Goal: Task Accomplishment & Management: Use online tool/utility

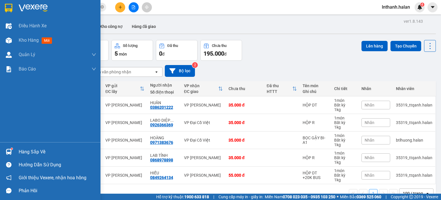
click at [10, 153] on img at bounding box center [9, 151] width 6 height 6
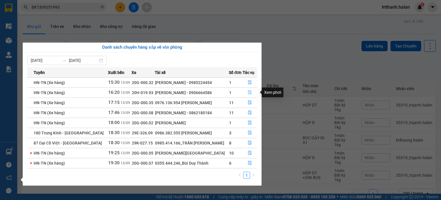
click at [248, 93] on icon "file-done" at bounding box center [249, 92] width 3 height 4
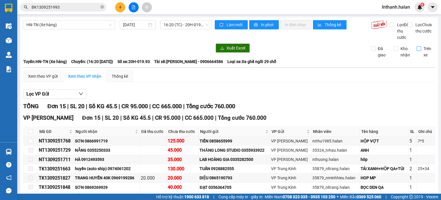
click at [421, 57] on span "Trên xe" at bounding box center [428, 51] width 14 height 13
click at [417, 51] on input "Trên xe" at bounding box center [419, 48] width 5 height 5
checkbox input "true"
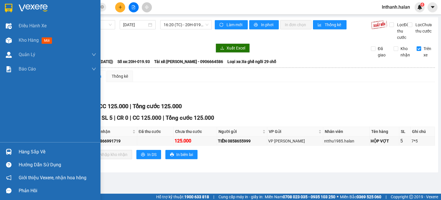
click at [2, 152] on div "Hàng sắp về" at bounding box center [50, 151] width 100 height 13
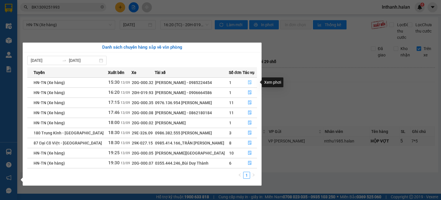
click at [248, 82] on icon "file-done" at bounding box center [250, 82] width 4 height 4
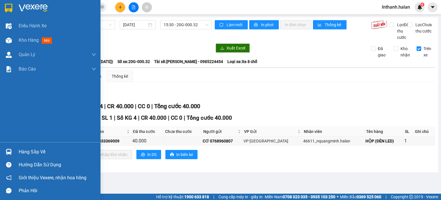
click at [7, 151] on img at bounding box center [9, 151] width 6 height 6
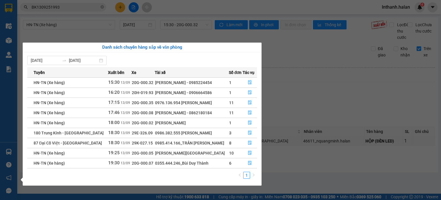
click at [301, 113] on section "Kết quả tìm kiếm ( 1 ) Bộ lọc Mã ĐH Trạng thái Món hàng Thu hộ Tổng cước Chưa c…" at bounding box center [220, 100] width 441 height 200
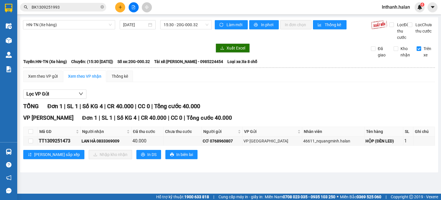
click at [8, 150] on img at bounding box center [9, 151] width 6 height 6
click at [332, 97] on section "Kết quả tìm kiếm ( 1 ) Bộ lọc Mã ĐH Trạng thái Món hàng Thu hộ Tổng cước Chưa c…" at bounding box center [220, 100] width 441 height 200
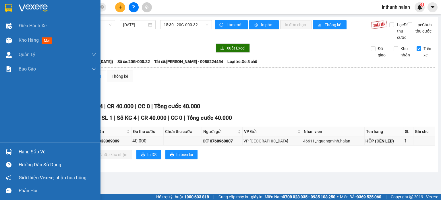
drag, startPoint x: 9, startPoint y: 147, endPoint x: 18, endPoint y: 139, distance: 12.2
click at [9, 147] on div at bounding box center [9, 151] width 10 height 10
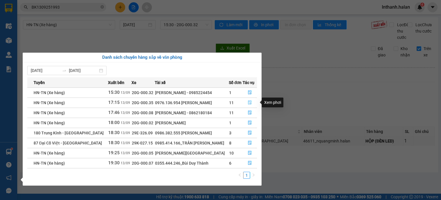
click at [249, 104] on span "file-done" at bounding box center [250, 102] width 4 height 5
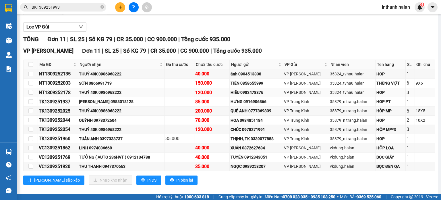
scroll to position [79, 0]
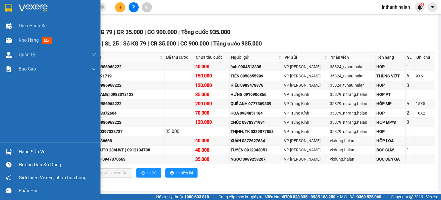
click at [11, 148] on img at bounding box center [9, 151] width 6 height 6
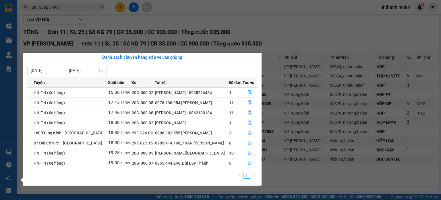
click at [340, 40] on section "Kết quả tìm kiếm ( 1 ) Bộ lọc Mã ĐH Trạng thái Món hàng Thu hộ Tổng cước Chưa c…" at bounding box center [220, 100] width 441 height 200
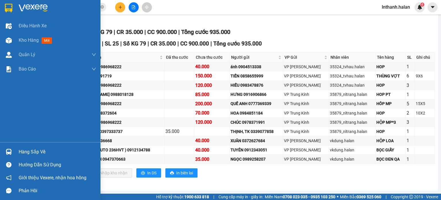
click at [7, 149] on img at bounding box center [9, 151] width 6 height 6
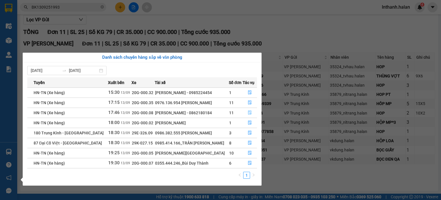
click at [249, 114] on icon "file-done" at bounding box center [250, 112] width 4 height 4
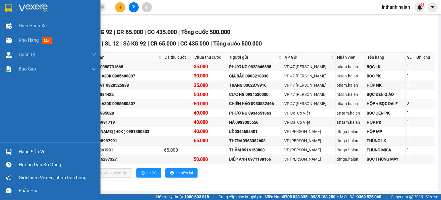
click at [14, 150] on div "Hàng sắp về" at bounding box center [50, 151] width 100 height 13
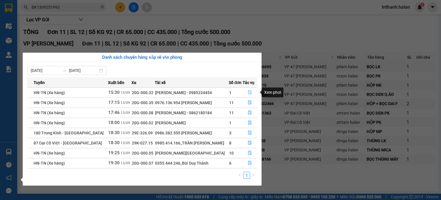
click at [244, 90] on button "button" at bounding box center [250, 92] width 14 height 9
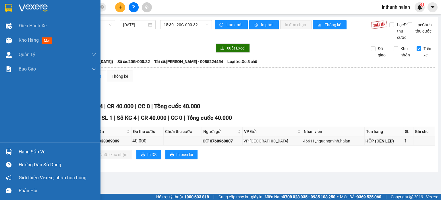
click at [11, 149] on img at bounding box center [9, 151] width 6 height 6
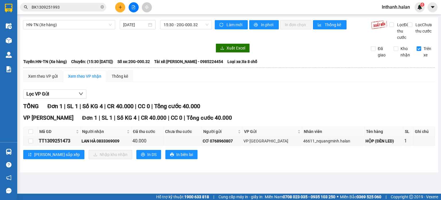
click at [284, 93] on section "Kết quả tìm kiếm ( 1 ) Bộ lọc Mã ĐH Trạng thái Món hàng Thu hộ Tổng cước Chưa c…" at bounding box center [220, 100] width 441 height 200
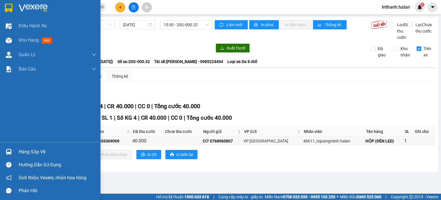
click at [5, 151] on div at bounding box center [9, 151] width 10 height 10
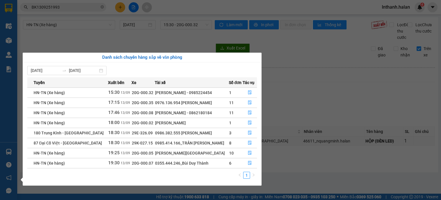
click at [325, 90] on section "Kết quả tìm kiếm ( 1 ) Bộ lọc Mã ĐH Trạng thái Món hàng Thu hộ Tổng cước Chưa c…" at bounding box center [220, 100] width 441 height 200
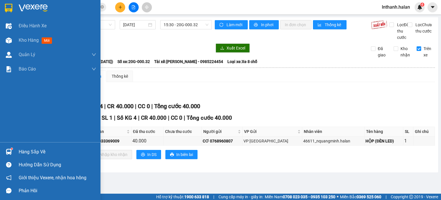
click at [7, 147] on div at bounding box center [9, 151] width 10 height 10
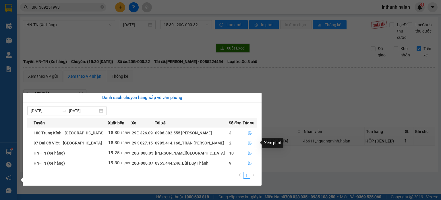
click at [249, 143] on icon "file-done" at bounding box center [250, 142] width 4 height 4
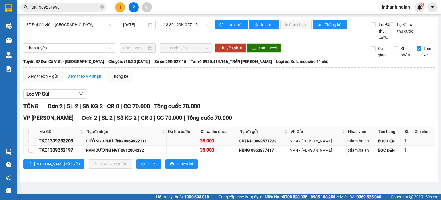
click at [70, 144] on div "TKC1309252203" at bounding box center [61, 140] width 45 height 7
copy div "TKC1309252203"
click at [70, 8] on input "BK1309251993" at bounding box center [66, 7] width 68 height 6
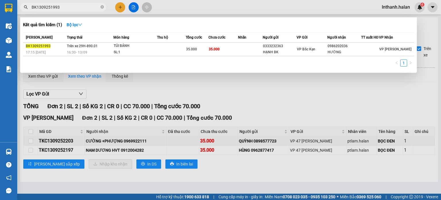
paste input "TKC130925220"
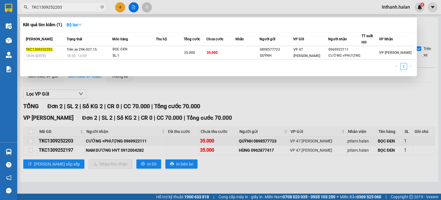
click at [67, 153] on div at bounding box center [220, 100] width 441 height 200
click at [67, 153] on div "TKC1309252197" at bounding box center [61, 149] width 45 height 7
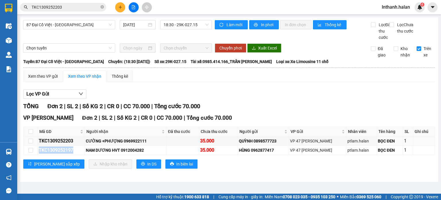
copy div "TKC1309252197"
click at [75, 6] on input "TKC1309252203" at bounding box center [66, 7] width 68 height 6
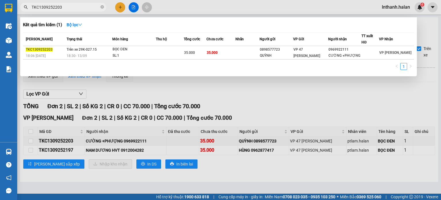
paste input "197"
type input "TKC1309252197"
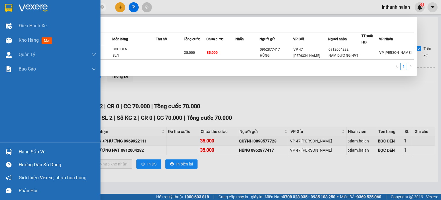
click at [7, 144] on div "Hàng sắp về Hướng dẫn sử dụng Giới thiệu Vexere, nhận hoa hồng Phản hồi" at bounding box center [50, 169] width 100 height 55
click at [8, 150] on img at bounding box center [9, 151] width 6 height 6
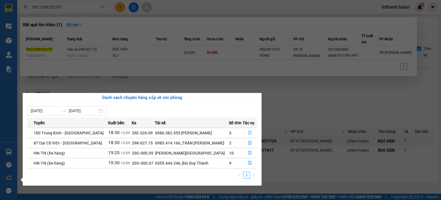
click at [252, 132] on button "button" at bounding box center [250, 132] width 14 height 9
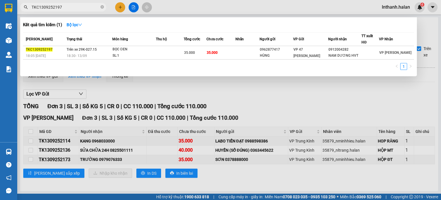
click at [386, 99] on div at bounding box center [220, 100] width 441 height 200
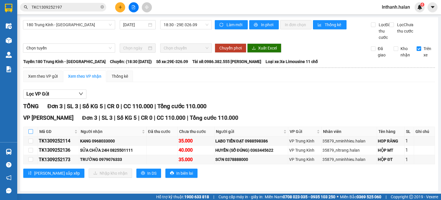
click at [32, 134] on input "checkbox" at bounding box center [30, 131] width 5 height 5
checkbox input "true"
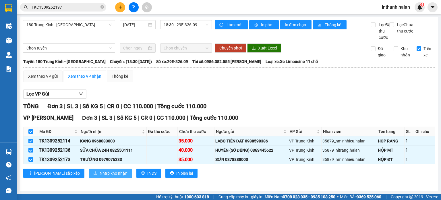
click at [102, 176] on span "Nhập kho nhận" at bounding box center [114, 173] width 28 height 6
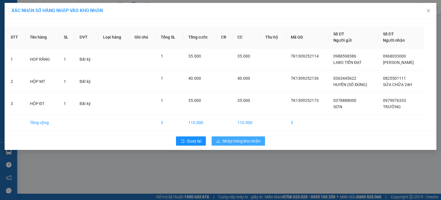
click at [232, 141] on span "Nhập hàng kho nhận" at bounding box center [242, 141] width 38 height 6
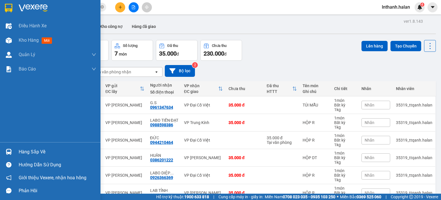
click at [22, 149] on div "Hàng sắp về" at bounding box center [58, 151] width 78 height 9
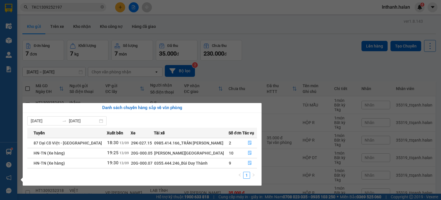
click at [293, 66] on section "Kết quả tìm kiếm ( 1 ) Bộ lọc Mã ĐH Trạng thái Món hàng Thu hộ Tổng cước Chưa c…" at bounding box center [220, 100] width 441 height 200
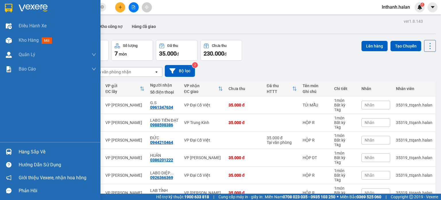
click at [12, 147] on div at bounding box center [9, 151] width 10 height 10
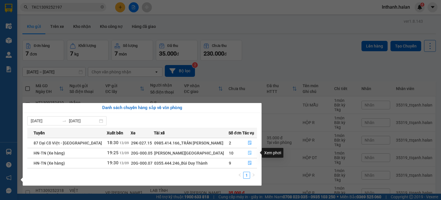
click at [249, 155] on button "button" at bounding box center [250, 152] width 14 height 9
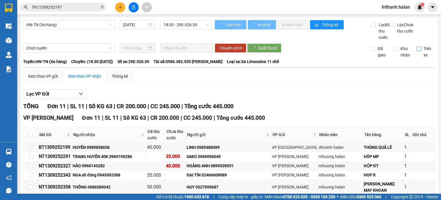
click at [417, 51] on input "Trên xe" at bounding box center [419, 48] width 5 height 5
checkbox input "true"
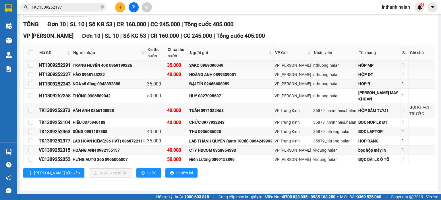
scroll to position [86, 0]
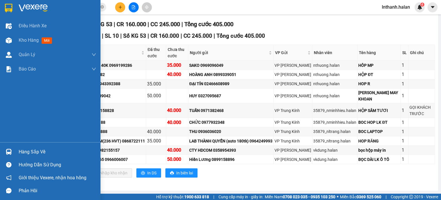
click at [10, 152] on img at bounding box center [9, 151] width 6 height 6
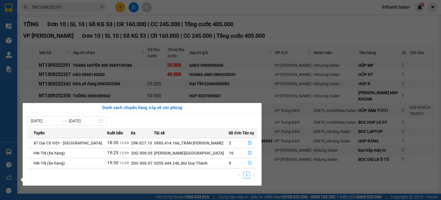
click at [249, 164] on icon "file-done" at bounding box center [250, 162] width 4 height 4
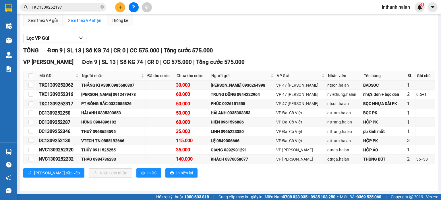
scroll to position [61, 0]
click at [77, 9] on input "TKC1309252197" at bounding box center [66, 7] width 68 height 6
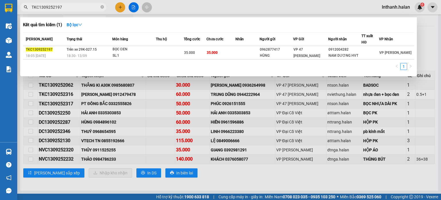
click at [77, 9] on input "TKC1309252197" at bounding box center [66, 7] width 68 height 6
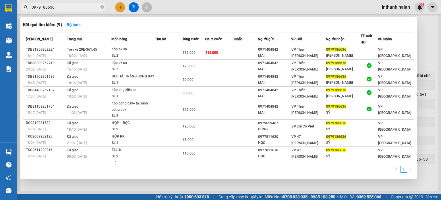
type input "0979186636"
click at [216, 11] on div at bounding box center [220, 100] width 441 height 200
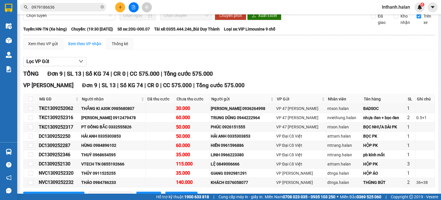
scroll to position [32, 0]
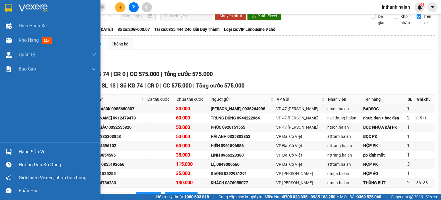
click at [2, 153] on div "Hàng sắp về" at bounding box center [50, 151] width 100 height 13
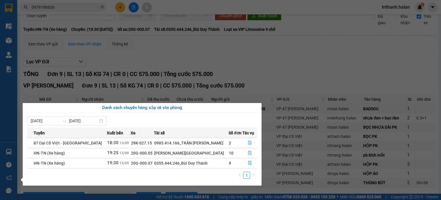
click at [297, 88] on section "Kết quả tìm kiếm ( 9 ) Bộ lọc Mã ĐH Trạng thái Món hàng Thu hộ Tổng cước Chưa c…" at bounding box center [220, 100] width 441 height 200
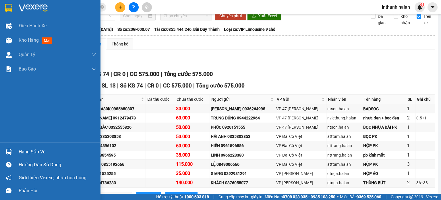
click at [2, 156] on div "Hàng sắp về" at bounding box center [50, 151] width 100 height 13
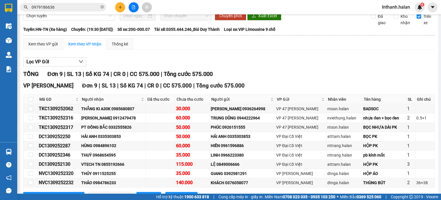
click at [301, 100] on section "Kết quả tìm kiếm ( 9 ) Bộ lọc Mã ĐH Trạng thái Món hàng Thu hộ Tổng cước Chưa c…" at bounding box center [220, 100] width 441 height 200
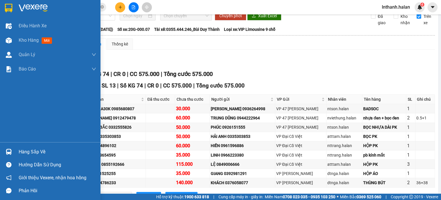
click at [4, 152] on div at bounding box center [9, 151] width 10 height 10
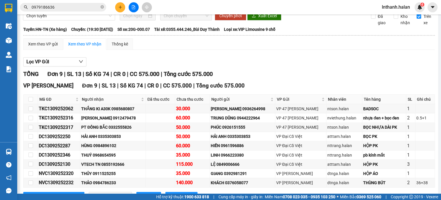
click at [278, 91] on section "Kết quả tìm kiếm ( 9 ) Bộ lọc Mã ĐH Trạng thái Món hàng Thu hộ Tổng cước Chưa c…" at bounding box center [220, 100] width 441 height 200
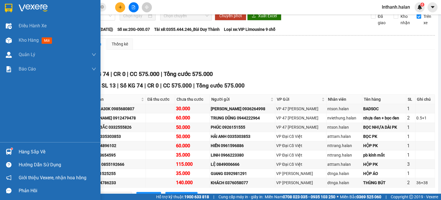
click at [13, 152] on div at bounding box center [9, 151] width 10 height 10
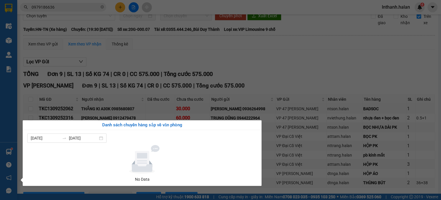
click at [318, 84] on section "Kết quả tìm kiếm ( 9 ) Bộ lọc Mã ĐH Trạng thái Món hàng Thu hộ Tổng cước Chưa c…" at bounding box center [220, 100] width 441 height 200
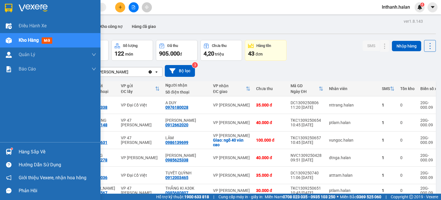
scroll to position [29, 0]
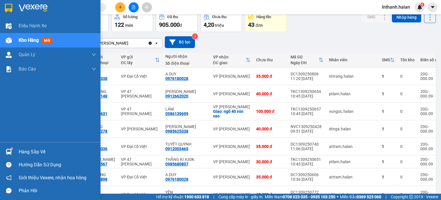
click at [16, 154] on div "Hàng sắp về" at bounding box center [50, 151] width 100 height 13
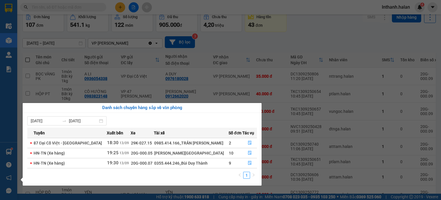
click at [260, 35] on section "Kết quả tìm kiếm ( 1 ) Bộ lọc Thuộc VP này Mã ĐH Trạng thái Món hàng Thu hộ Tổn…" at bounding box center [220, 100] width 441 height 200
